Goal: Find specific page/section: Find specific page/section

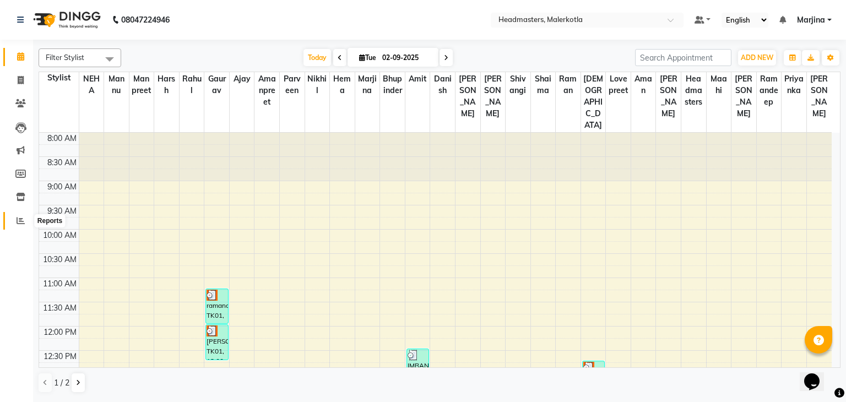
click at [19, 222] on icon at bounding box center [21, 220] width 8 height 8
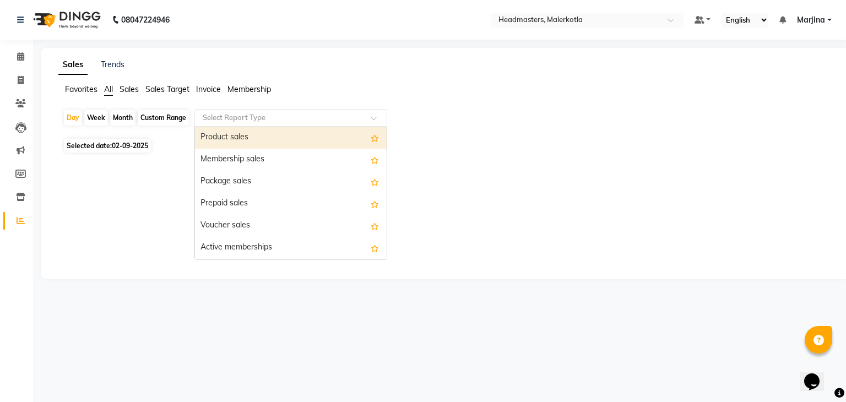
click at [219, 116] on input "text" at bounding box center [279, 117] width 159 height 11
click at [229, 139] on div "Product sales" at bounding box center [291, 138] width 192 height 22
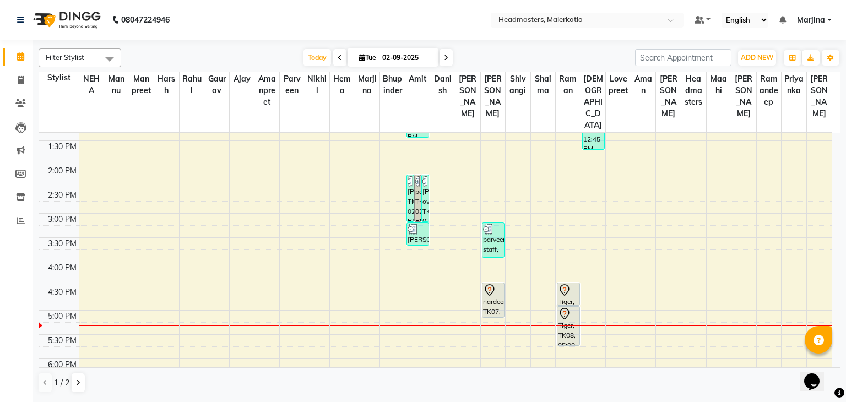
scroll to position [260, 0]
